Goal: Transaction & Acquisition: Purchase product/service

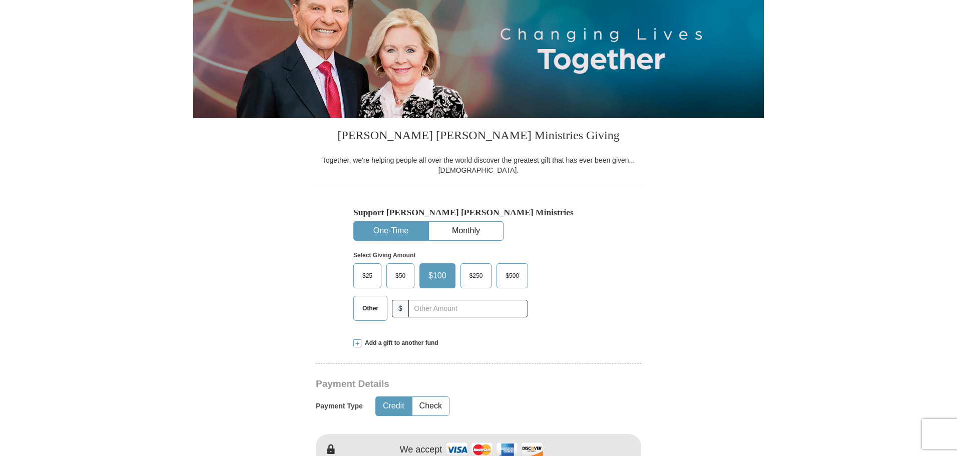
scroll to position [150, 0]
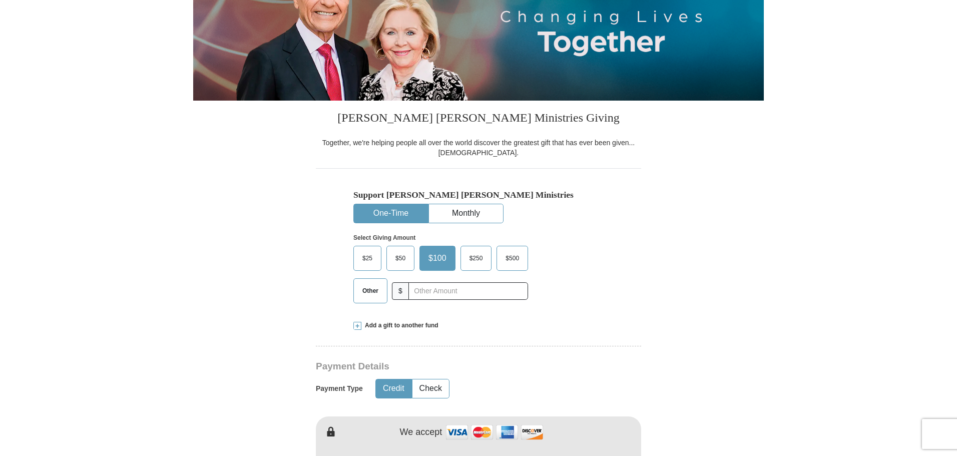
click at [371, 293] on span "Other" at bounding box center [370, 290] width 26 height 15
click at [0, 0] on input "Other" at bounding box center [0, 0] width 0 height 0
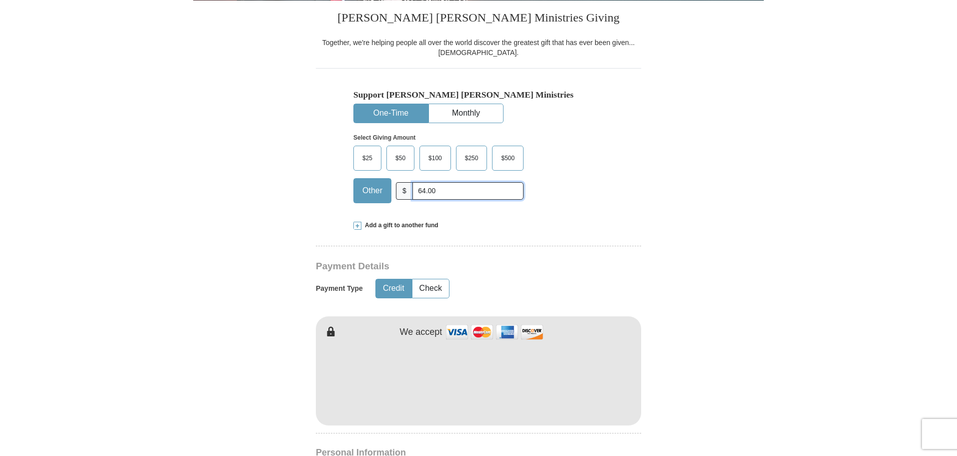
scroll to position [300, 0]
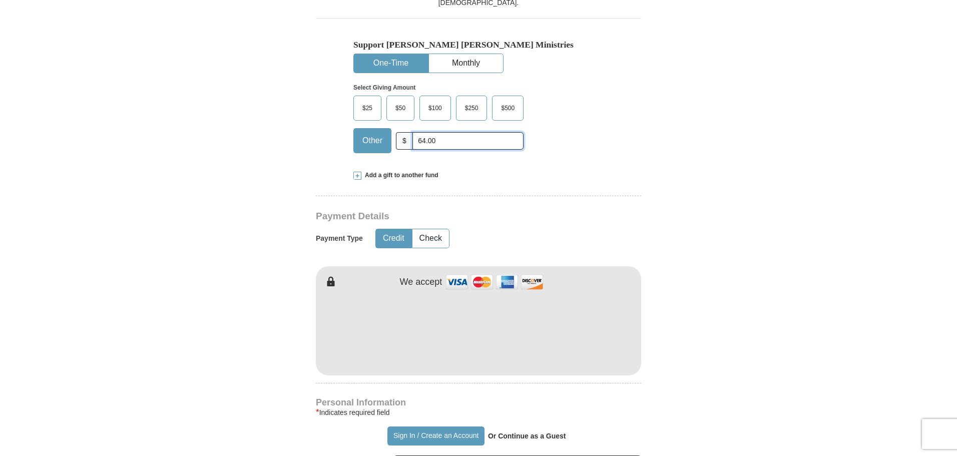
type input "64.00"
click at [736, 312] on form "Already have an account? Sign in for faster giving. Don't have an account? Crea…" at bounding box center [478, 353] width 570 height 1227
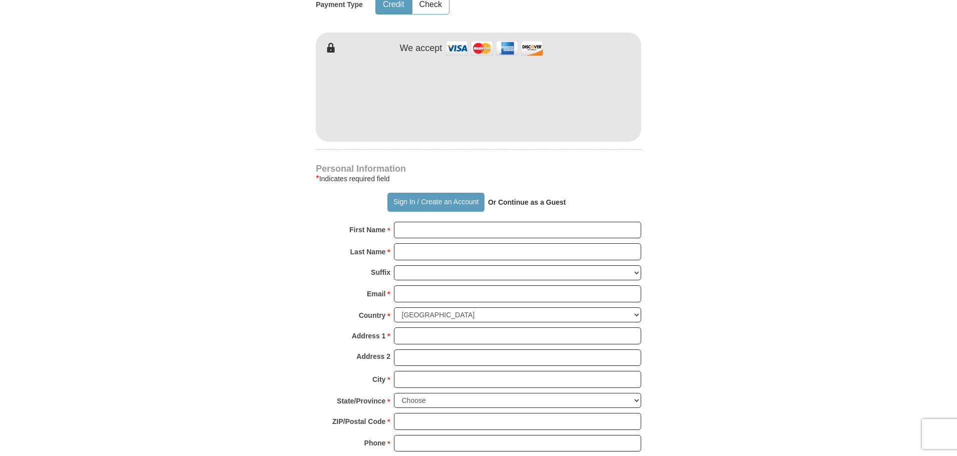
scroll to position [550, 0]
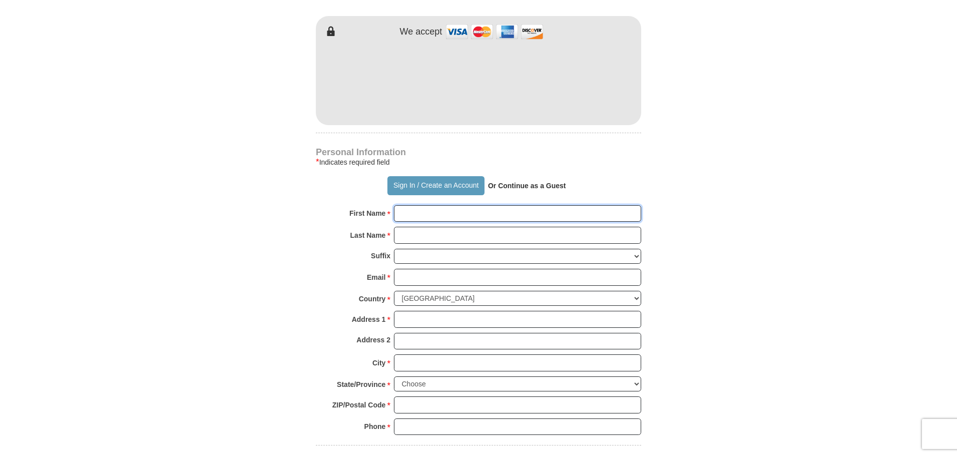
click at [413, 217] on input "First Name *" at bounding box center [517, 213] width 247 height 17
type input "[PERSON_NAME]"
type input "[EMAIL_ADDRESS][DOMAIN_NAME]"
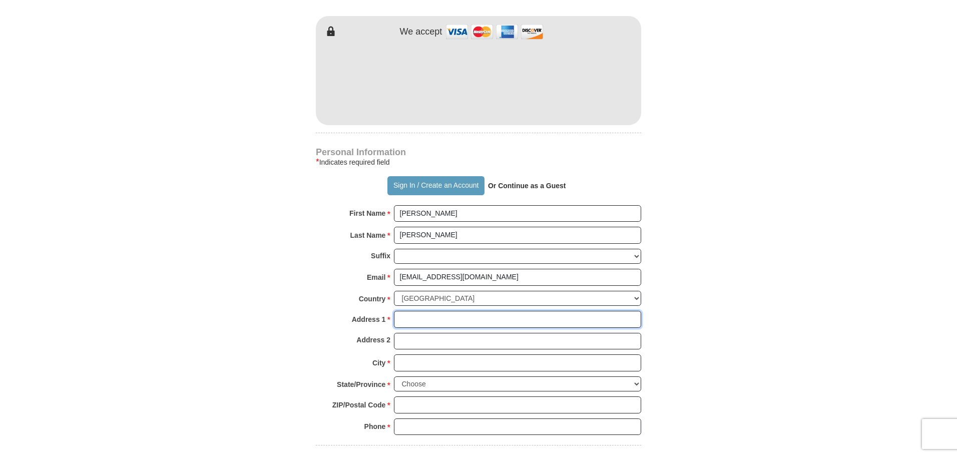
type input "[STREET_ADDRESS]"
type input "TEMECULA"
select select "CA"
type input "92591-4511"
type input "9517648046"
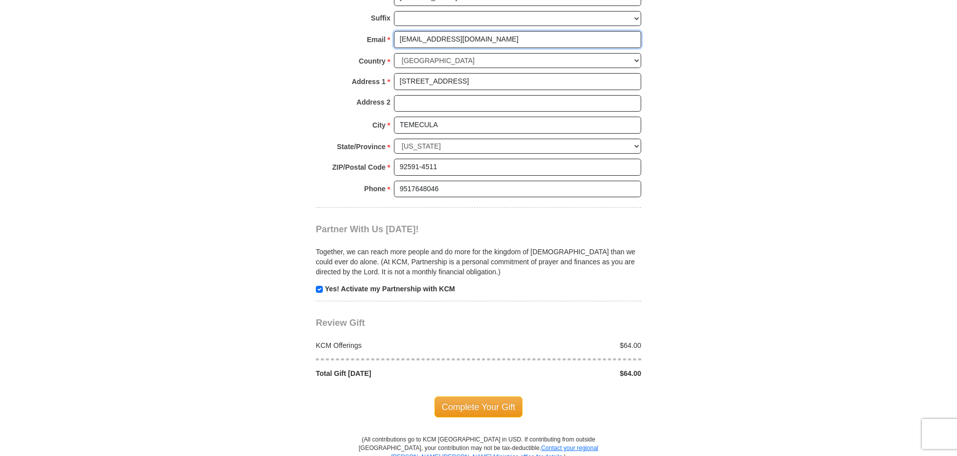
scroll to position [850, 0]
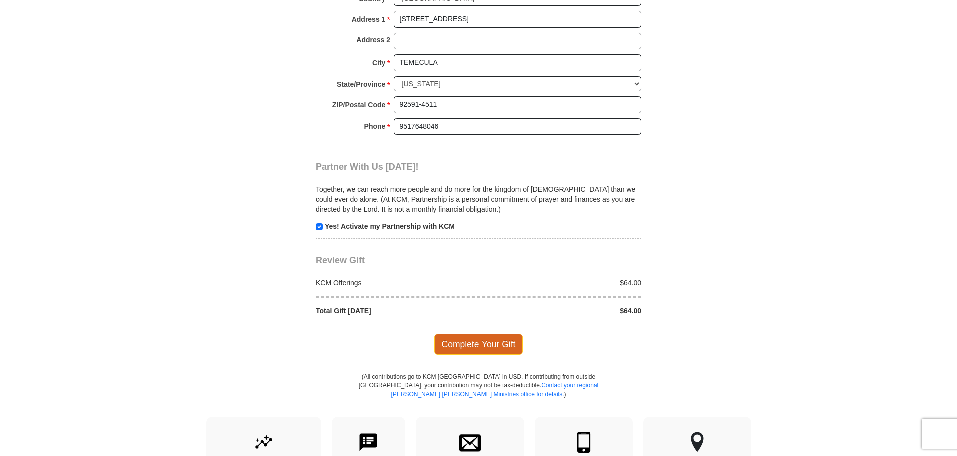
click at [481, 341] on span "Complete Your Gift" at bounding box center [478, 344] width 89 height 21
